Goal: Complete application form

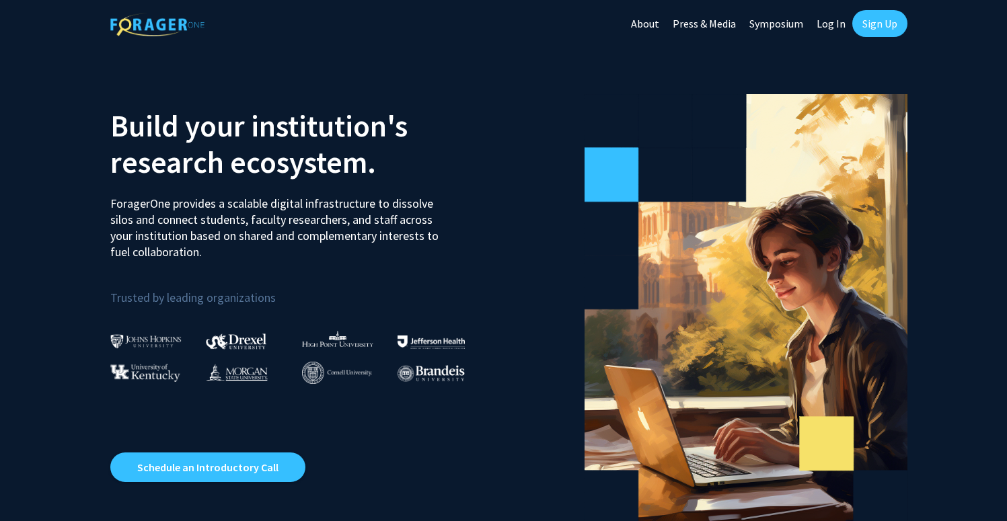
click at [884, 36] on link "Sign Up" at bounding box center [880, 23] width 55 height 27
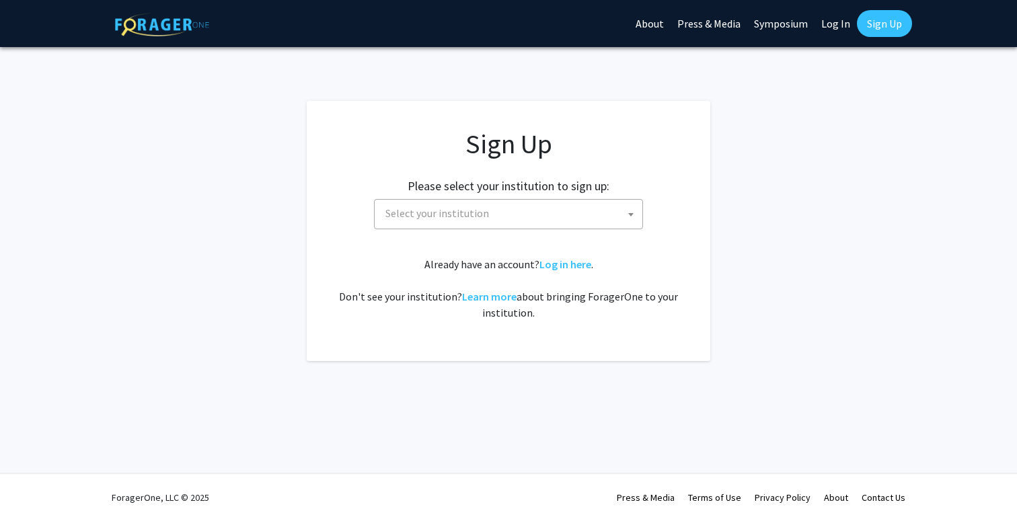
click at [836, 27] on link "Log In" at bounding box center [836, 23] width 42 height 47
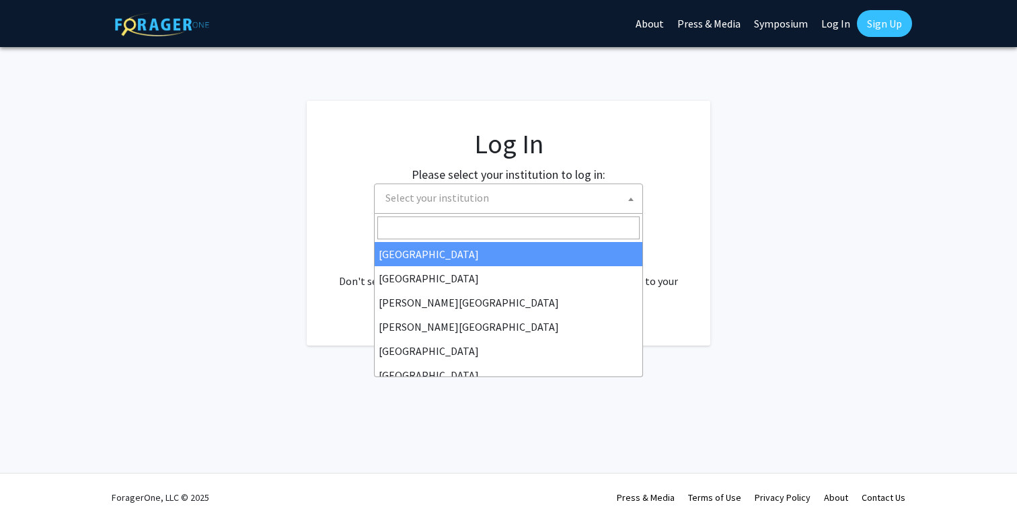
click at [550, 212] on span "Select your institution" at bounding box center [508, 199] width 269 height 30
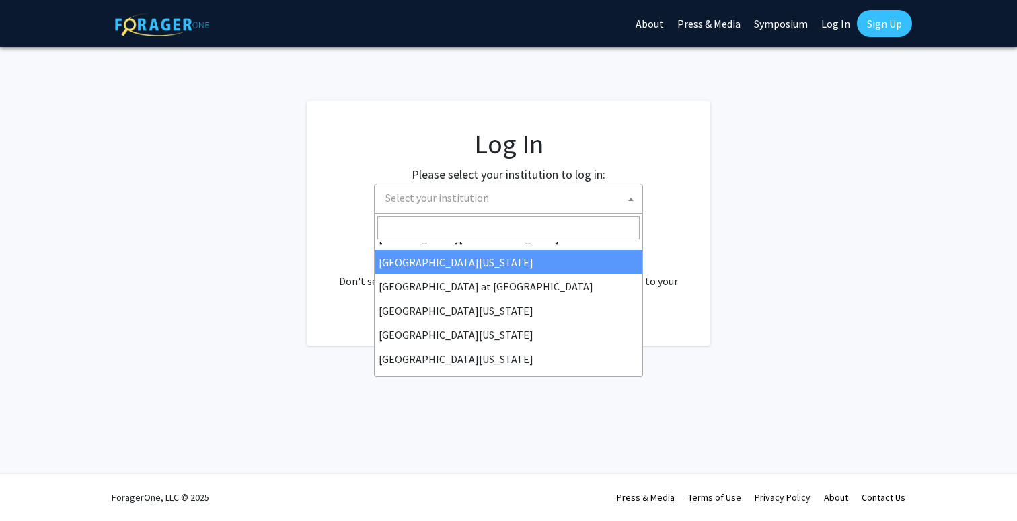
scroll to position [471, 0]
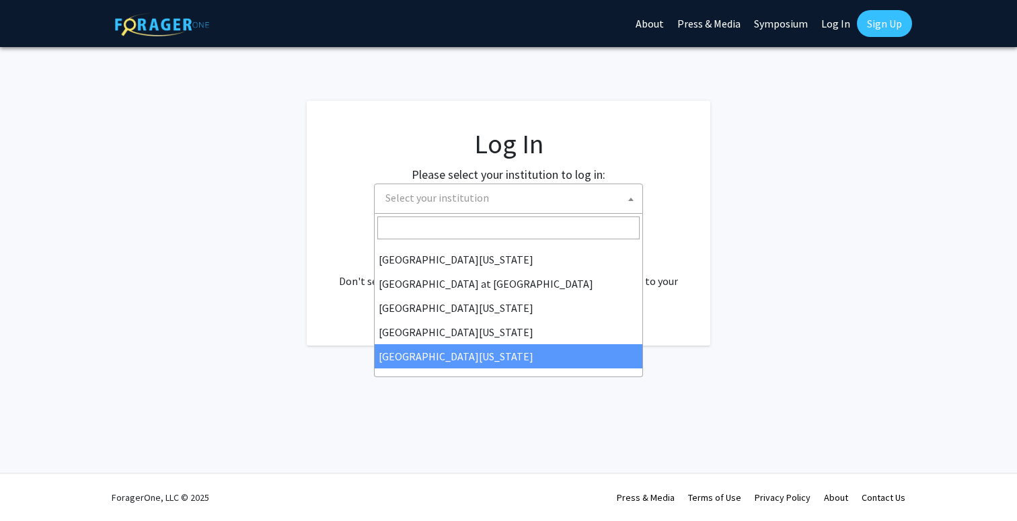
select select "33"
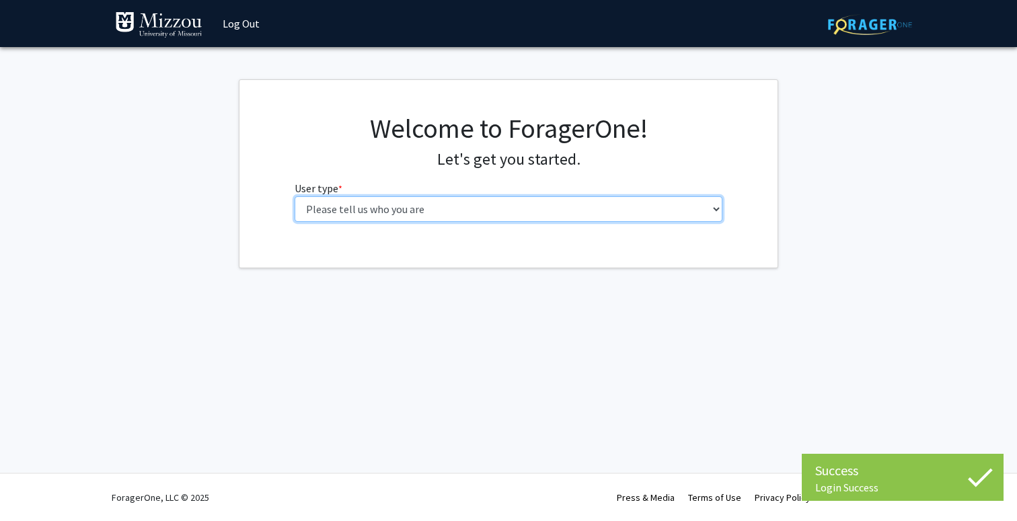
click at [676, 196] on select "Please tell us who you are Undergraduate Student Master's Student Doctoral Cand…" at bounding box center [509, 209] width 429 height 26
click at [662, 211] on select "Please tell us who you are Undergraduate Student Master's Student Doctoral Cand…" at bounding box center [509, 209] width 429 height 26
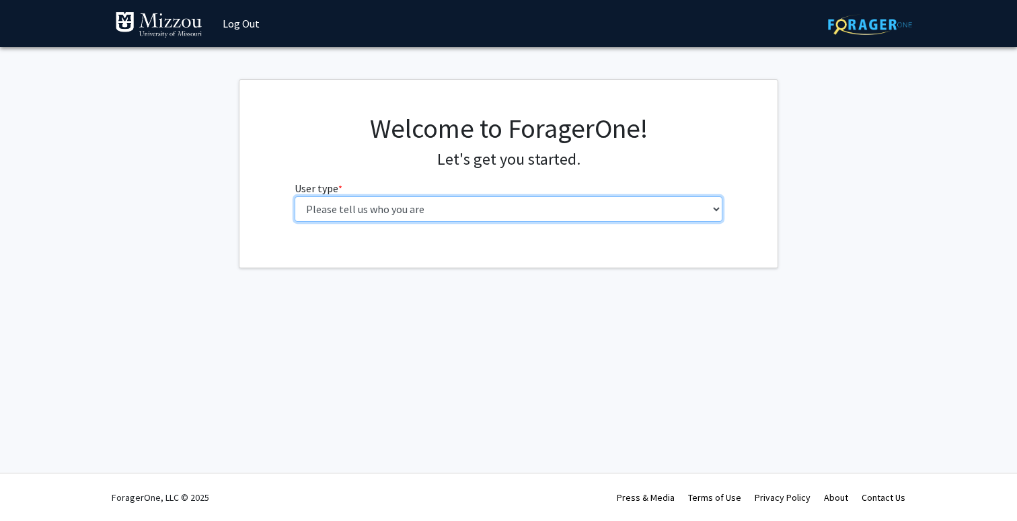
select select "5: faculty"
click at [295, 196] on select "Please tell us who you are Undergraduate Student Master's Student Doctoral Cand…" at bounding box center [509, 209] width 429 height 26
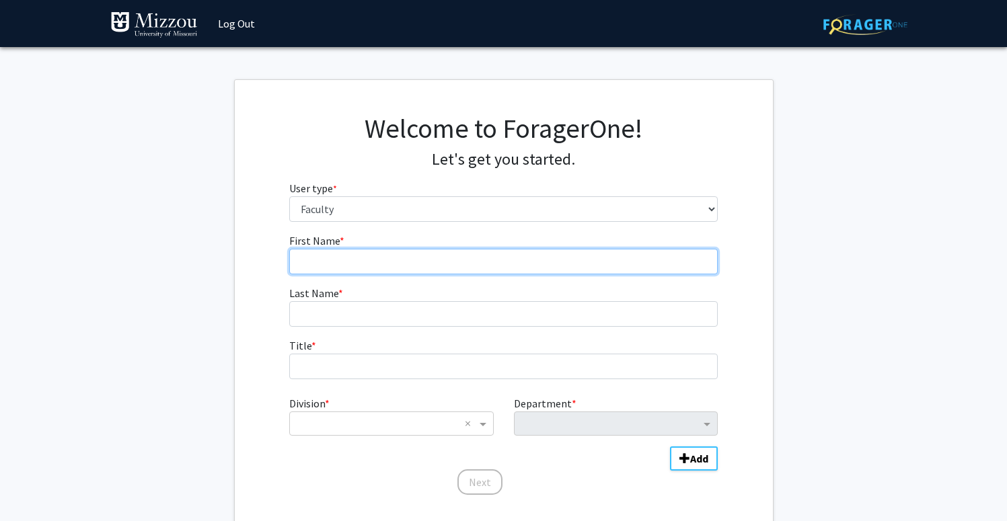
click at [552, 275] on form "First Name * required Last Name * required Title * required Division * × × Depa…" at bounding box center [503, 358] width 429 height 250
type input "Scott"
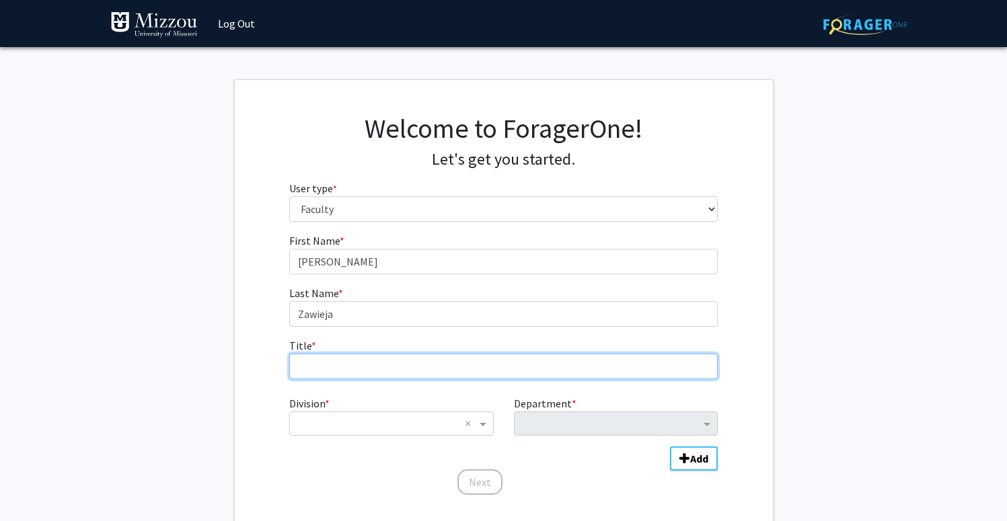
click at [392, 369] on input "Title * required" at bounding box center [503, 367] width 429 height 26
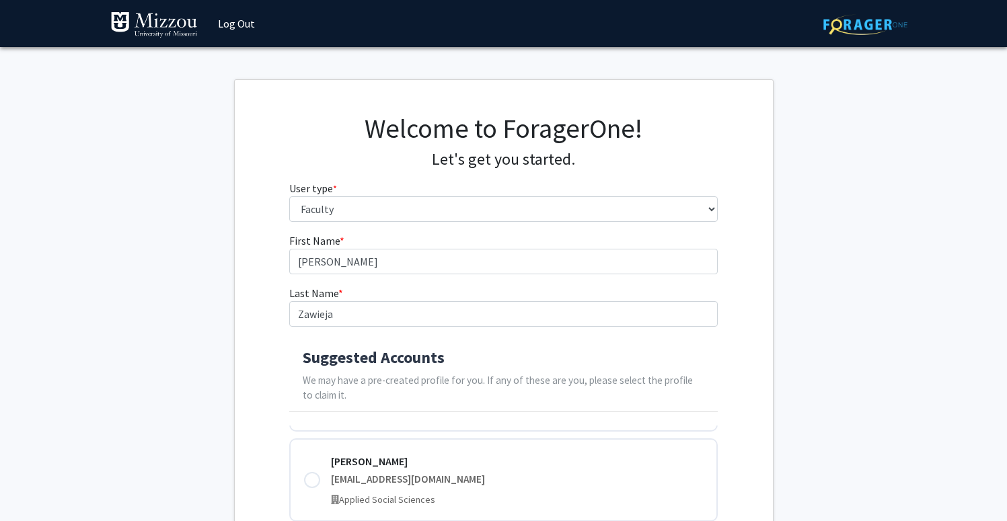
drag, startPoint x: 421, startPoint y: 447, endPoint x: 423, endPoint y: 433, distance: 14.9
click at [421, 447] on div "Scott Brown brownsc@umsystem.edu Applied Social Sciences" at bounding box center [503, 480] width 429 height 83
type input "Brown"
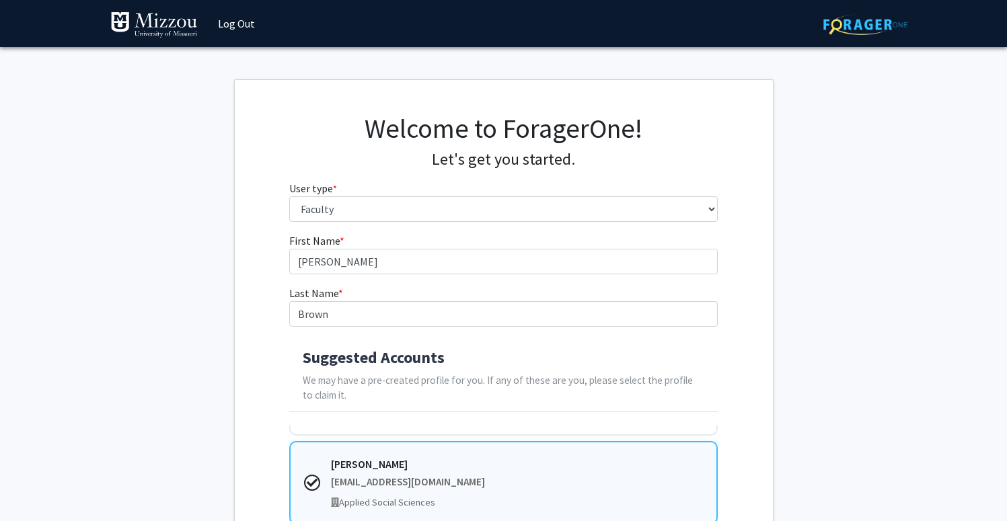
scroll to position [63, 0]
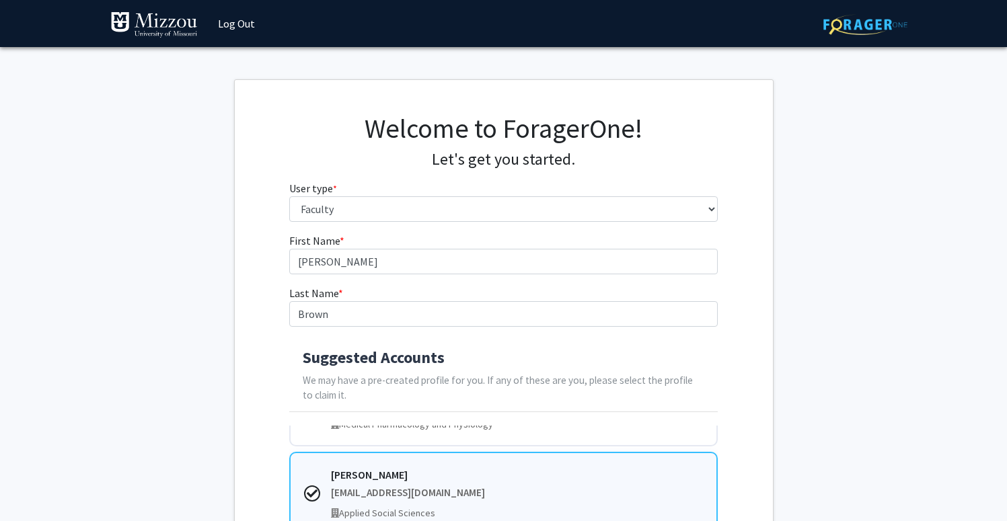
click at [415, 463] on div "Scott Brown brownsc@umsystem.edu Applied Social Sciences" at bounding box center [503, 493] width 429 height 83
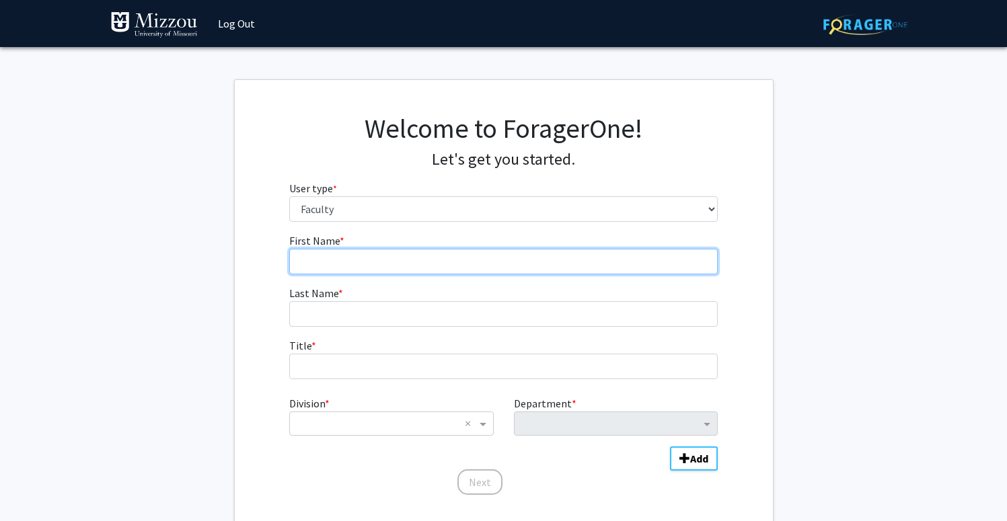
click at [371, 254] on input "First Name * required" at bounding box center [503, 262] width 429 height 26
type input "Scott"
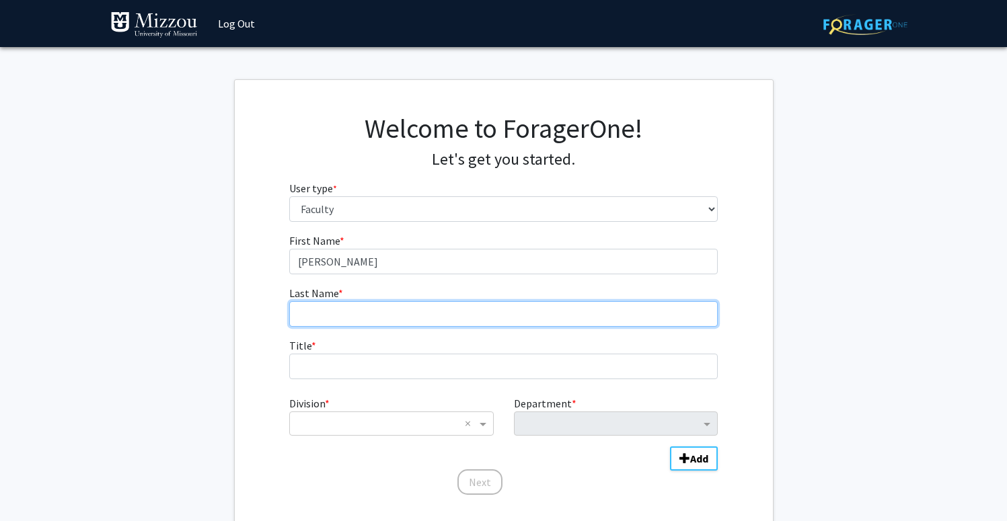
type input "Zawieja"
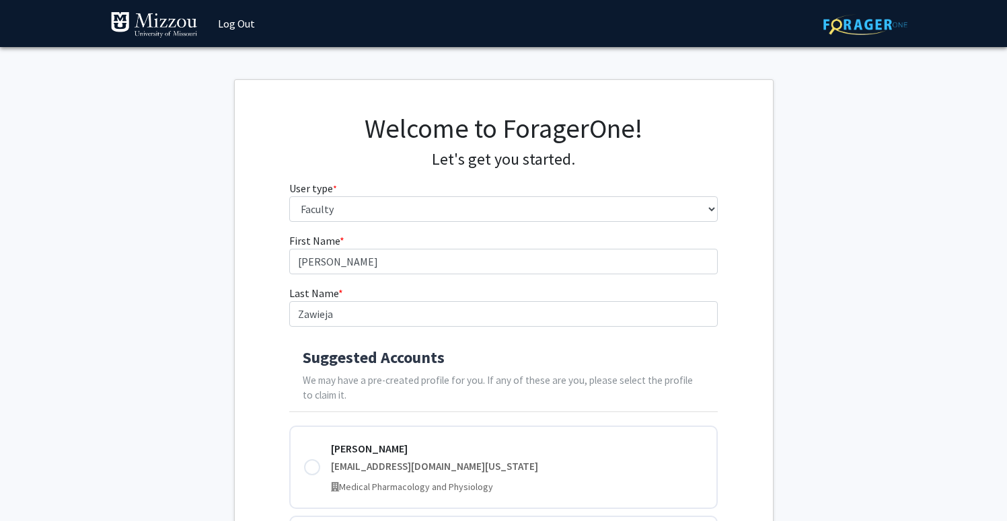
click at [361, 373] on p "We may have a pre-created profile for you. If any of these are you, please sele…" at bounding box center [504, 388] width 402 height 31
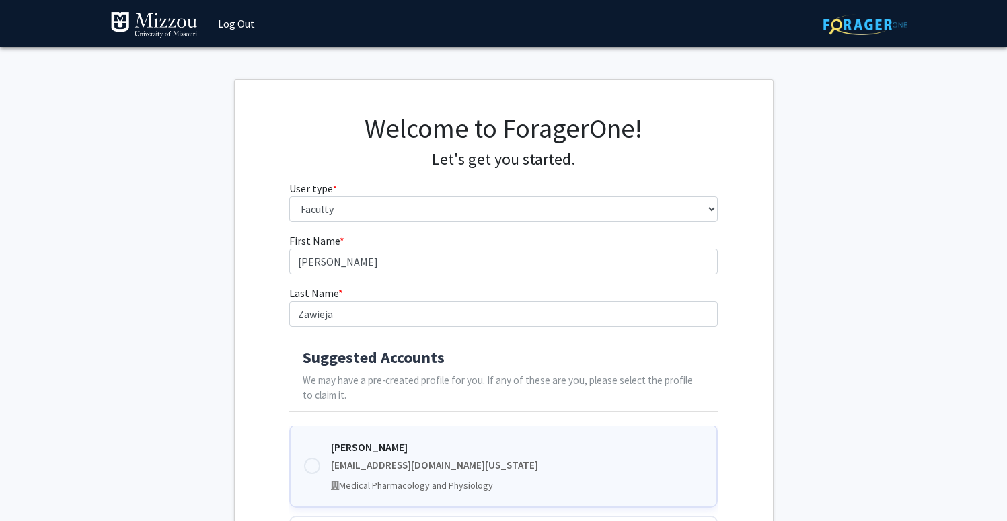
click at [363, 447] on div "Scott Zawieja" at bounding box center [517, 447] width 372 height 16
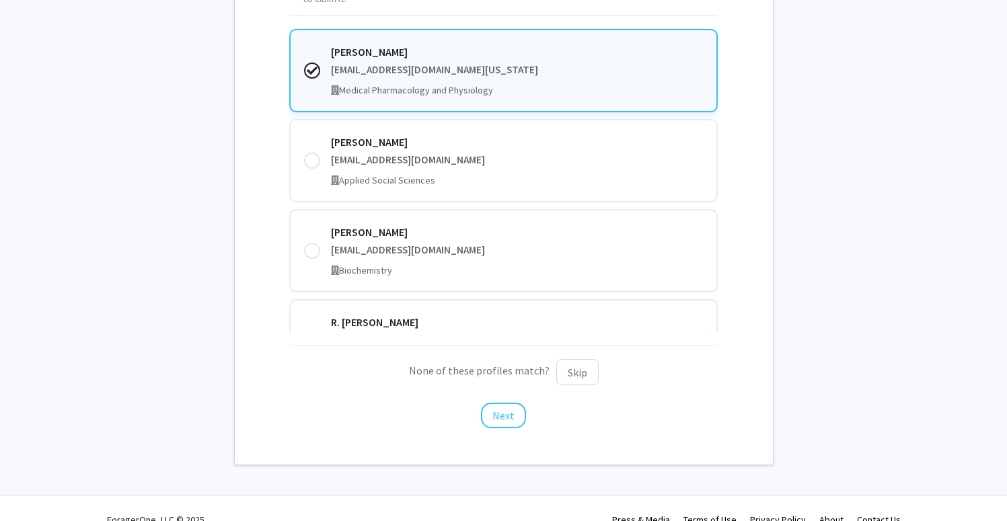
scroll to position [410, 0]
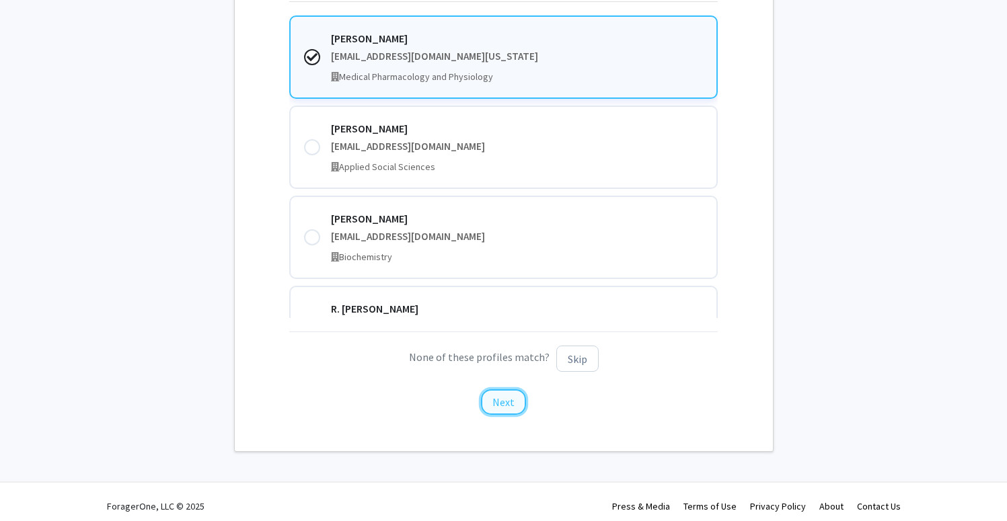
click at [507, 404] on button "Next" at bounding box center [503, 403] width 45 height 26
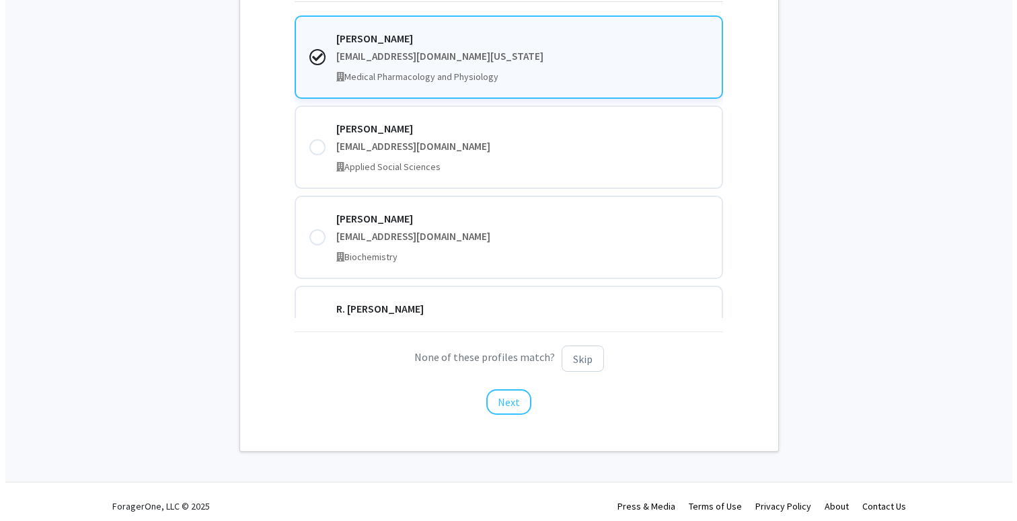
scroll to position [0, 0]
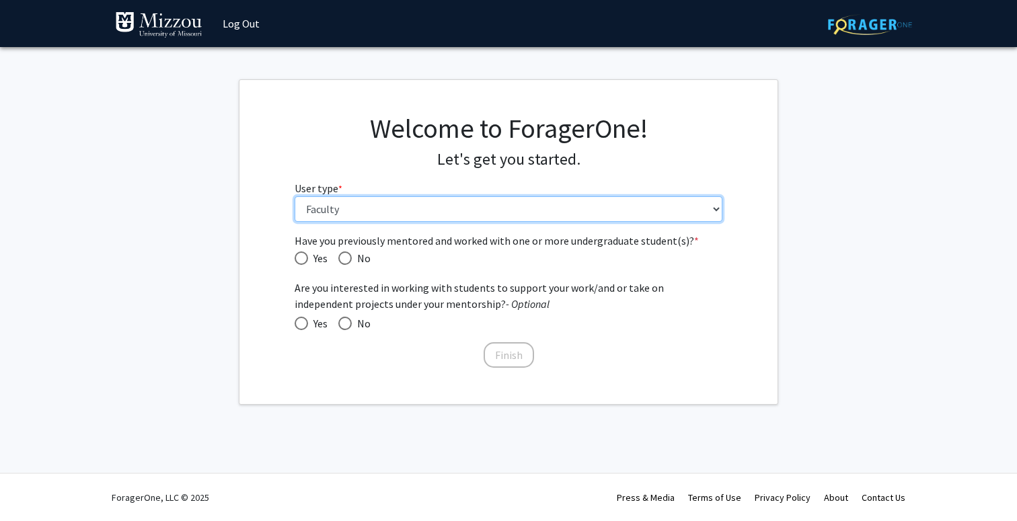
click at [368, 219] on select "Please tell us who you are Undergraduate Student Master's Student Doctoral Cand…" at bounding box center [509, 209] width 429 height 26
click at [295, 196] on select "Please tell us who you are Undergraduate Student Master's Student Doctoral Cand…" at bounding box center [509, 209] width 429 height 26
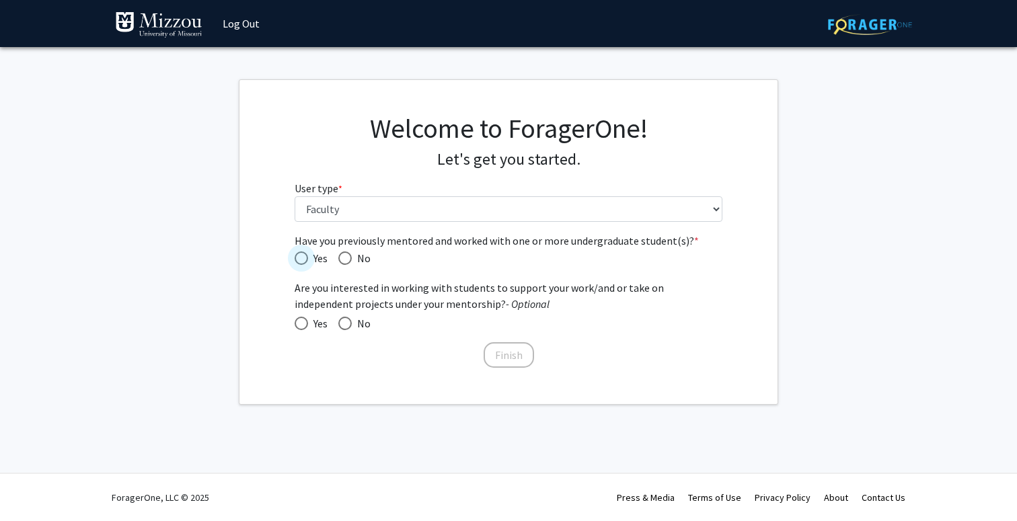
click at [301, 252] on span "Have you previously mentored and worked with one or more undergraduate student(…" at bounding box center [301, 258] width 13 height 13
click at [301, 252] on input "Yes" at bounding box center [301, 258] width 13 height 13
radio input "true"
click at [303, 320] on span at bounding box center [301, 323] width 13 height 13
click at [303, 320] on input "Yes" at bounding box center [301, 323] width 13 height 13
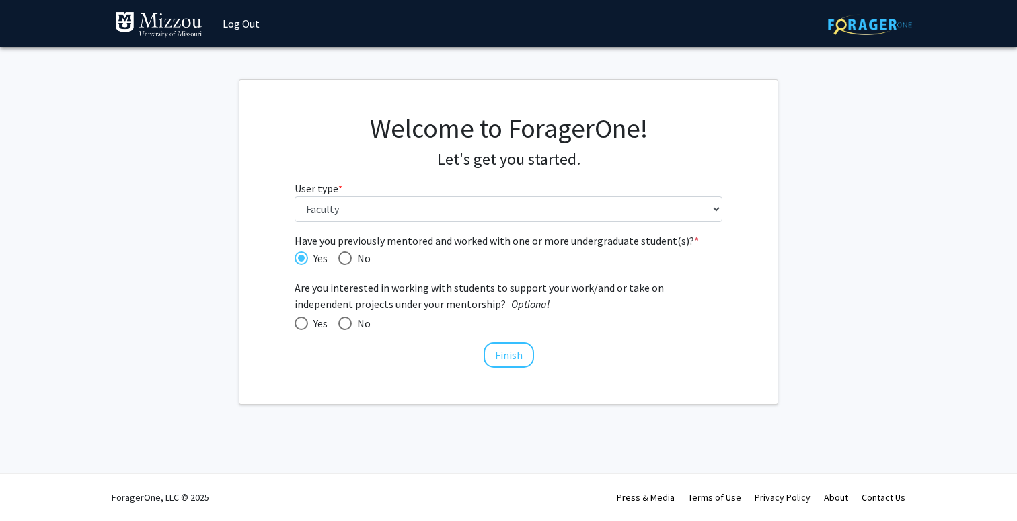
radio input "true"
click at [499, 353] on button "Finish" at bounding box center [509, 355] width 50 height 26
